Goal: Navigation & Orientation: Find specific page/section

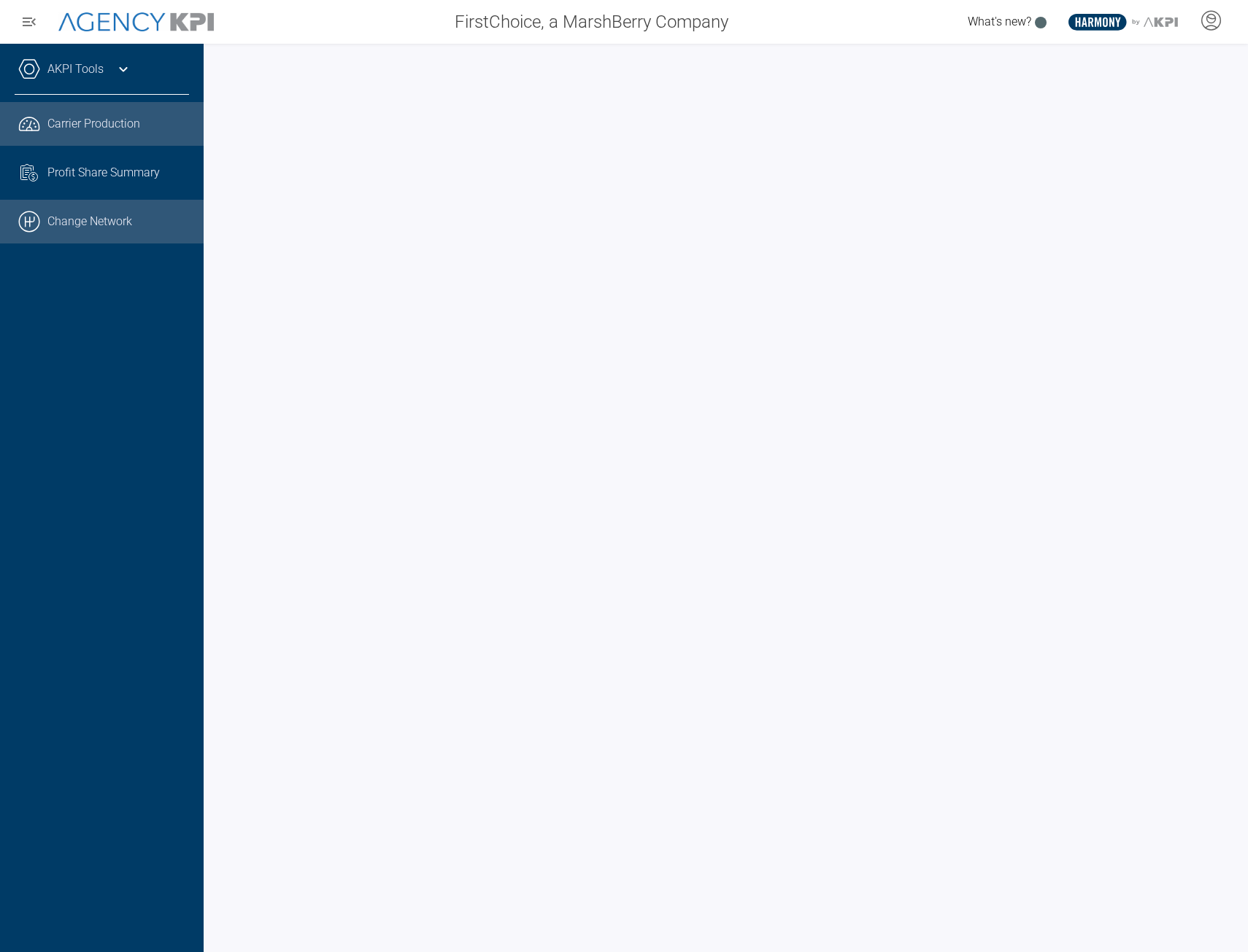
click at [84, 221] on link ".cls-1{fill:none;stroke:#000;stroke-linecap:round;stroke-linejoin:round;stroke-…" at bounding box center [101, 222] width 204 height 44
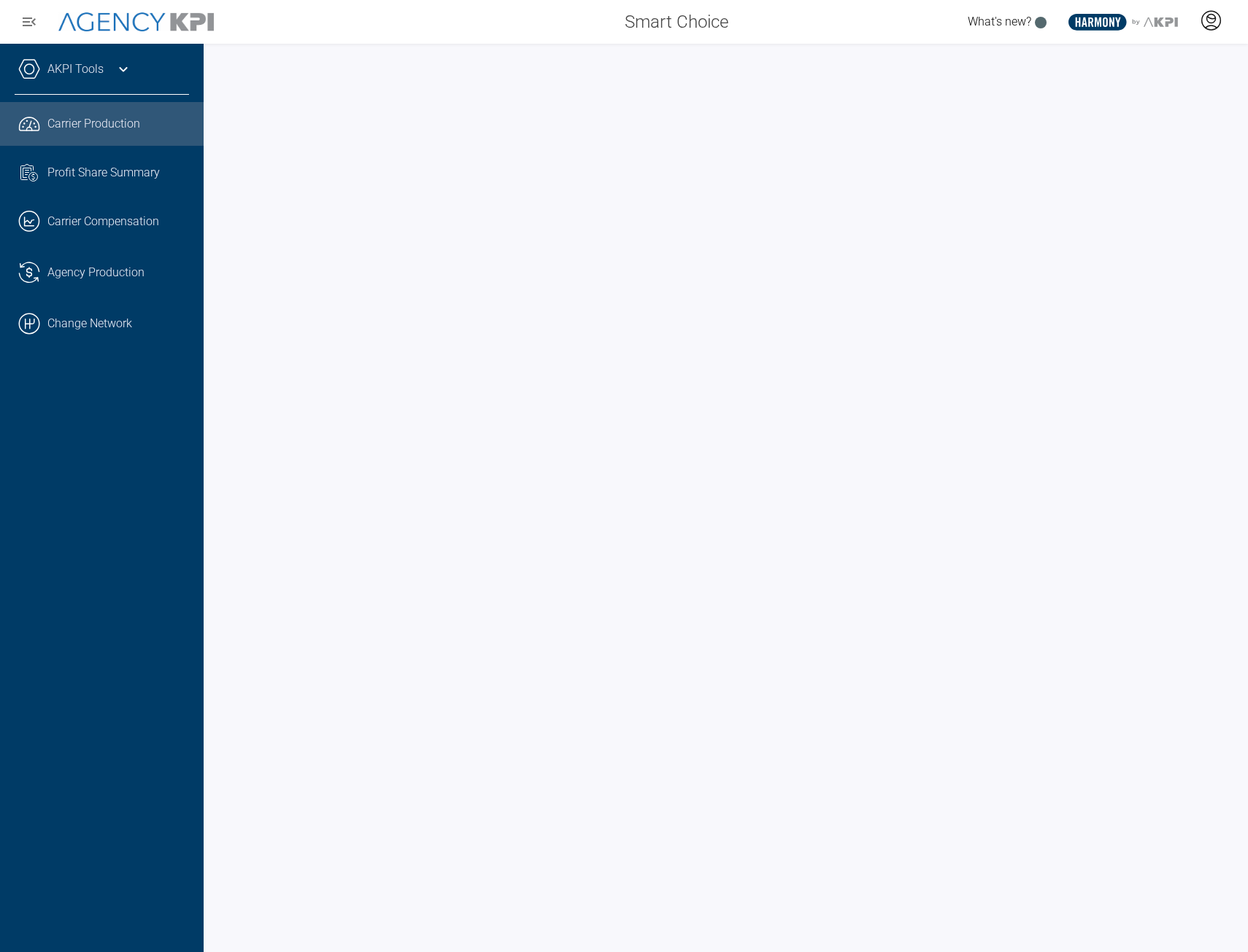
click at [1218, 27] on icon at bounding box center [1210, 20] width 22 height 22
click at [1149, 56] on span "Admin Portal" at bounding box center [1139, 62] width 63 height 11
